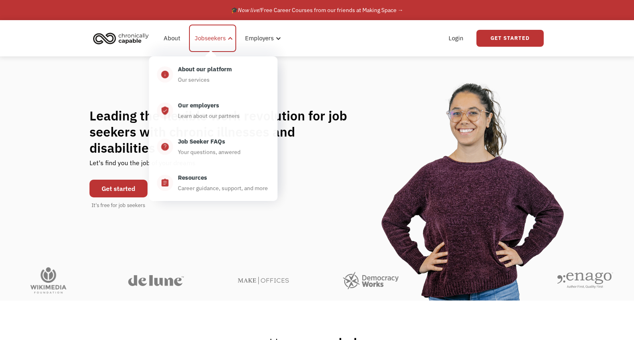
click at [227, 39] on div at bounding box center [230, 38] width 6 height 6
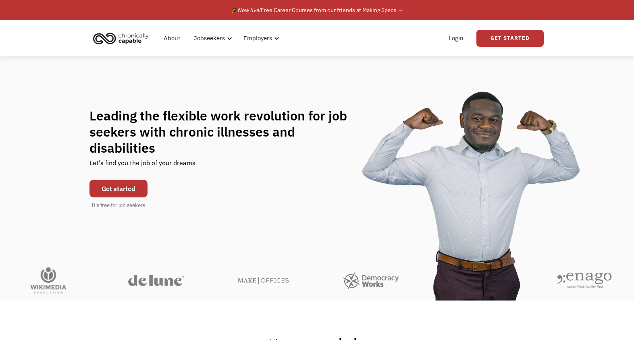
click at [134, 180] on link "Get started" at bounding box center [118, 189] width 58 height 18
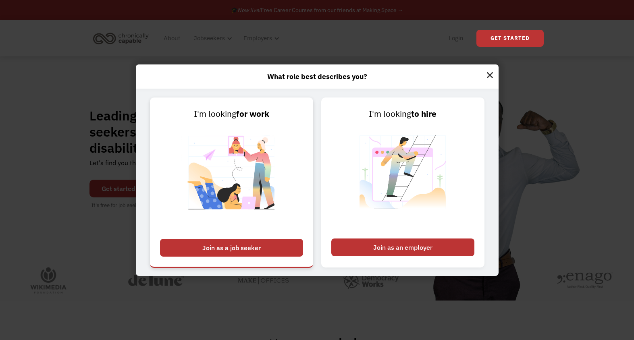
click at [233, 189] on img at bounding box center [231, 178] width 100 height 114
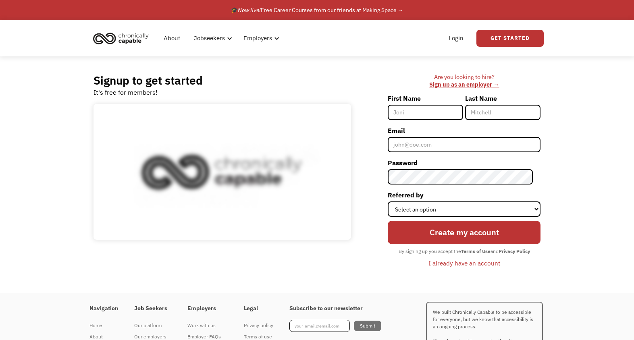
scroll to position [151, 0]
